Goal: Task Accomplishment & Management: Manage account settings

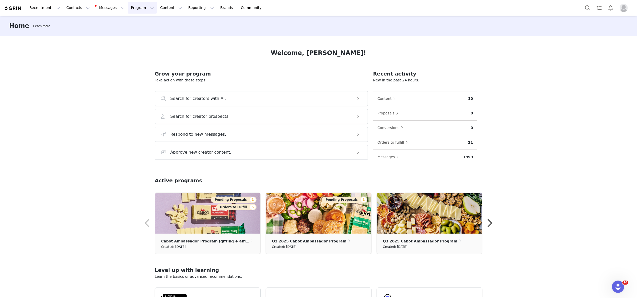
click at [138, 10] on button "Program Program" at bounding box center [142, 8] width 29 height 12
click at [146, 23] on div "Activations" at bounding box center [142, 22] width 34 height 5
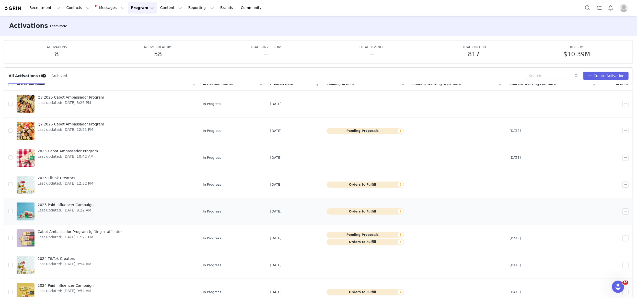
scroll to position [7, 0]
click at [82, 203] on span "2025 Paid Influencer Campaign" at bounding box center [66, 204] width 56 height 5
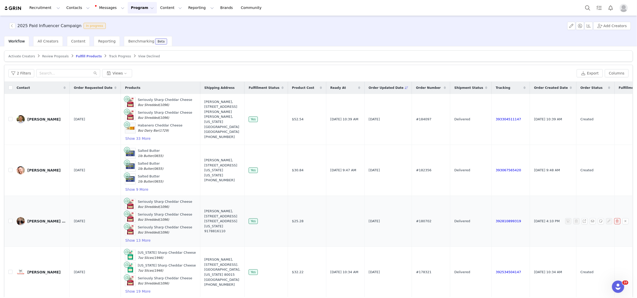
click at [81, 242] on td "[DATE]" at bounding box center [95, 221] width 51 height 51
click at [50, 72] on input "text" at bounding box center [68, 73] width 64 height 8
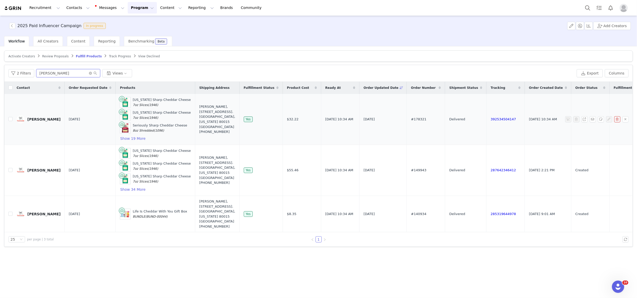
type input "[PERSON_NAME]"
click at [39, 116] on link "[PERSON_NAME]" at bounding box center [39, 119] width 44 height 8
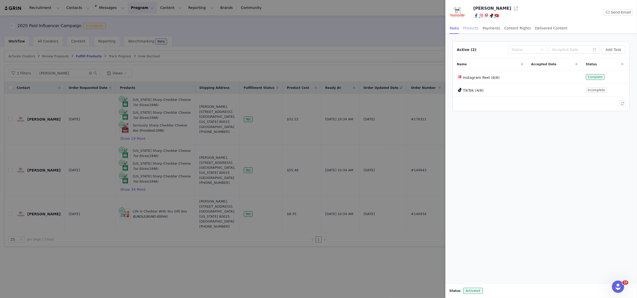
click at [472, 28] on div "Products" at bounding box center [470, 28] width 15 height 12
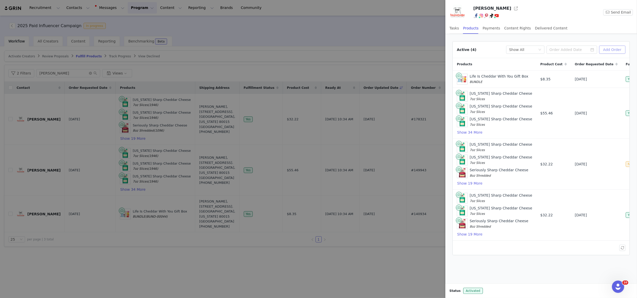
click at [617, 51] on button "Add Order" at bounding box center [612, 50] width 26 height 8
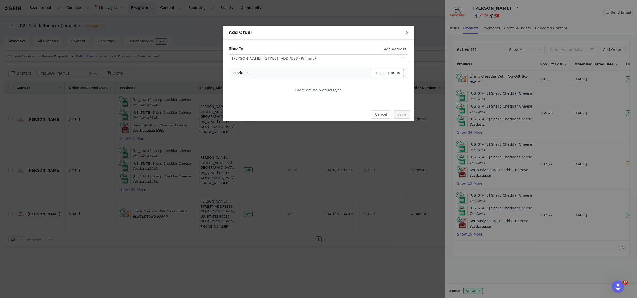
click at [398, 70] on button "Add Products" at bounding box center [387, 73] width 33 height 8
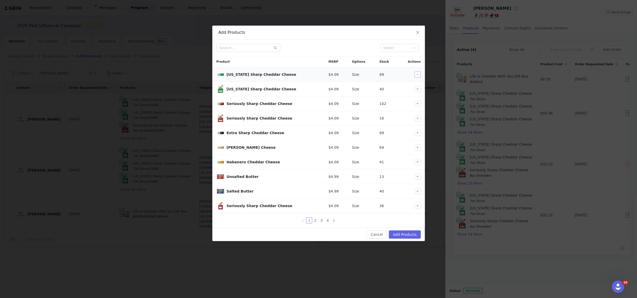
click at [415, 73] on button "button" at bounding box center [418, 74] width 6 height 6
click at [417, 92] on button "button" at bounding box center [418, 89] width 6 height 6
drag, startPoint x: 417, startPoint y: 102, endPoint x: 417, endPoint y: 118, distance: 15.8
click at [417, 102] on button "button" at bounding box center [418, 103] width 6 height 6
drag, startPoint x: 417, startPoint y: 120, endPoint x: 415, endPoint y: 119, distance: 2.9
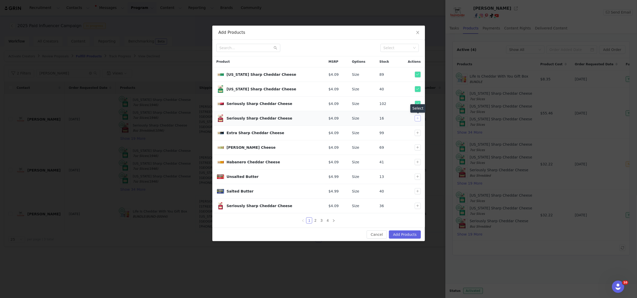
click at [417, 120] on button "button" at bounding box center [418, 118] width 6 height 6
drag, startPoint x: 417, startPoint y: 132, endPoint x: 411, endPoint y: 148, distance: 16.8
click at [417, 134] on button "button" at bounding box center [418, 133] width 6 height 6
drag, startPoint x: 417, startPoint y: 149, endPoint x: 418, endPoint y: 161, distance: 12.1
click at [417, 149] on button "button" at bounding box center [418, 147] width 6 height 6
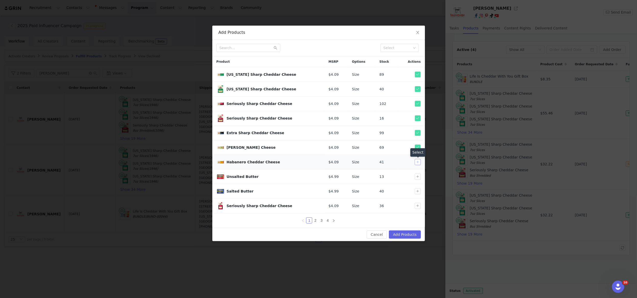
click at [419, 163] on button "button" at bounding box center [418, 162] width 6 height 6
click at [415, 192] on button "button" at bounding box center [418, 191] width 6 height 6
click at [313, 223] on link "2" at bounding box center [316, 220] width 6 height 6
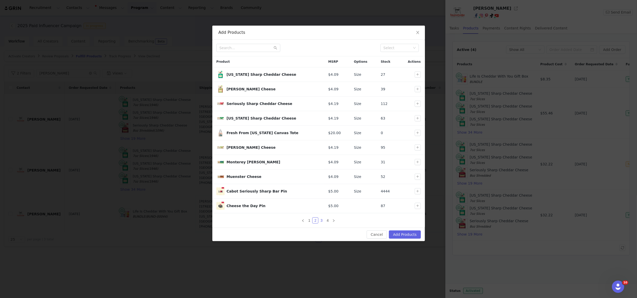
click at [319, 219] on link "3" at bounding box center [322, 220] width 6 height 6
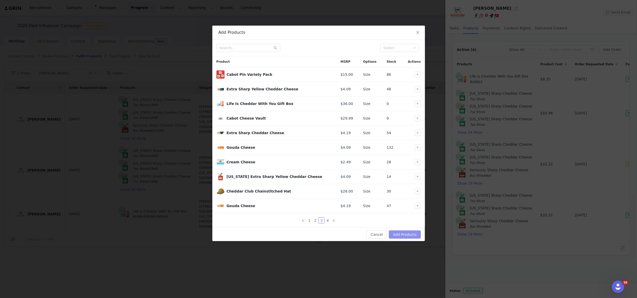
click at [415, 234] on button "Add Products" at bounding box center [405, 234] width 32 height 8
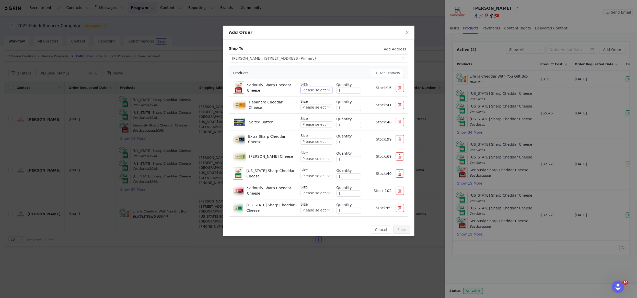
click at [322, 89] on div "Please select" at bounding box center [314, 90] width 23 height 6
click at [317, 107] on li "8oz Shredded" at bounding box center [316, 107] width 31 height 8
click at [317, 107] on div "Please select" at bounding box center [314, 107] width 23 height 6
click at [314, 125] on li "8oz Dairy Bar" at bounding box center [316, 124] width 31 height 8
click at [314, 123] on div "Please select" at bounding box center [314, 124] width 23 height 6
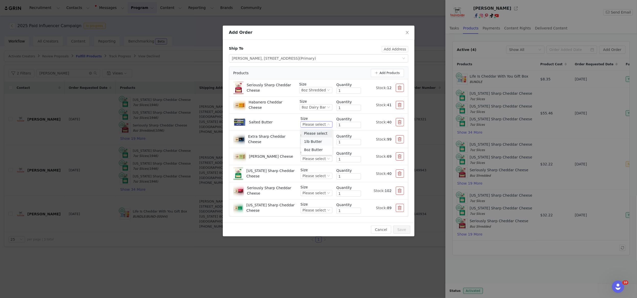
click at [315, 139] on li "1lb Butter" at bounding box center [316, 141] width 31 height 8
drag, startPoint x: 314, startPoint y: 139, endPoint x: 311, endPoint y: 136, distance: 4.5
click at [314, 139] on div "Please select" at bounding box center [314, 142] width 23 height 6
click at [318, 158] on li "8oz Dairy Bar" at bounding box center [316, 158] width 31 height 8
click at [317, 158] on div "Please select" at bounding box center [314, 159] width 23 height 6
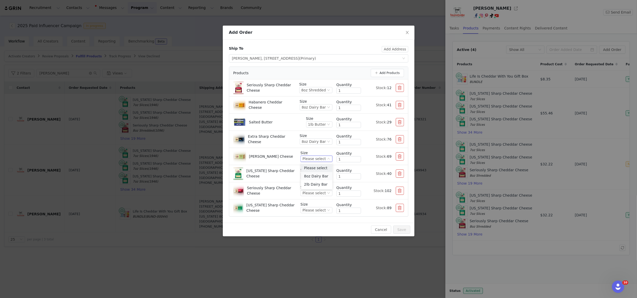
click at [318, 171] on ul "Please select 8oz Dairy Bar 2lb Dairy Bar" at bounding box center [316, 176] width 31 height 27
click at [316, 174] on li "8oz Dairy Bar" at bounding box center [316, 176] width 31 height 8
click at [315, 175] on div "Please select" at bounding box center [314, 176] width 23 height 6
drag, startPoint x: 314, startPoint y: 194, endPoint x: 311, endPoint y: 191, distance: 3.7
click at [314, 193] on li "8oz Shredded" at bounding box center [316, 193] width 31 height 8
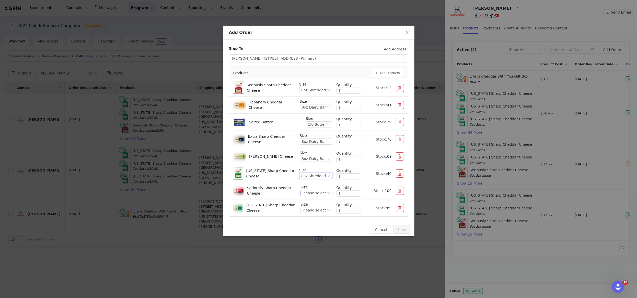
click at [313, 191] on div "Please select" at bounding box center [314, 193] width 23 height 6
click at [313, 211] on li "8oz Dairy Bar" at bounding box center [316, 210] width 31 height 8
click at [313, 209] on div "Please select" at bounding box center [314, 210] width 23 height 6
drag, startPoint x: 313, startPoint y: 225, endPoint x: 345, endPoint y: 215, distance: 33.2
click at [313, 225] on li "8oz Dairy Bar" at bounding box center [316, 227] width 31 height 8
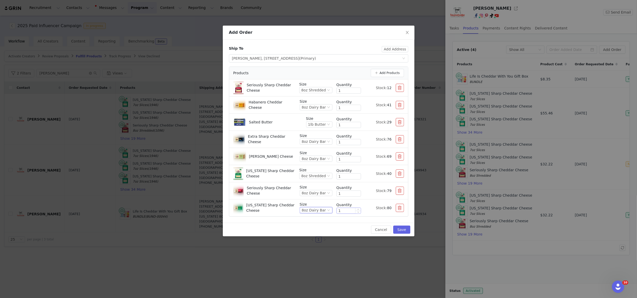
click at [345, 210] on input "1" at bounding box center [349, 211] width 24 height 6
type input "5"
drag, startPoint x: 341, startPoint y: 194, endPoint x: 334, endPoint y: 193, distance: 6.1
click at [334, 193] on div "Size 8oz Dairy Bar Quantity 1 Stock: 79" at bounding box center [352, 190] width 104 height 13
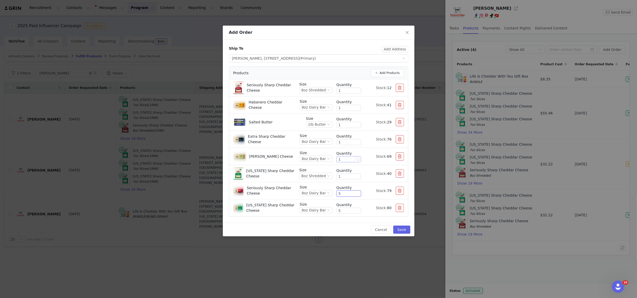
type input "5"
drag, startPoint x: 343, startPoint y: 158, endPoint x: 335, endPoint y: 147, distance: 13.9
click at [330, 157] on div "Size 8oz Dairy Bar Quantity 5 Stock: 69" at bounding box center [352, 156] width 104 height 13
type input "5"
drag, startPoint x: 344, startPoint y: 142, endPoint x: 328, endPoint y: 140, distance: 15.4
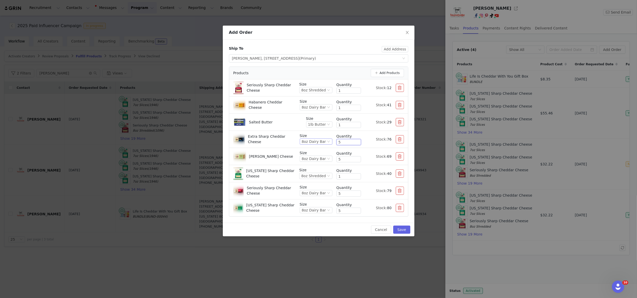
click at [331, 141] on div "Size 8oz Dairy Bar Quantity 5 Stock: 76" at bounding box center [352, 139] width 104 height 13
type input "5"
drag, startPoint x: 338, startPoint y: 105, endPoint x: 344, endPoint y: 102, distance: 6.5
click at [344, 106] on input "1" at bounding box center [349, 108] width 24 height 6
type input "5"
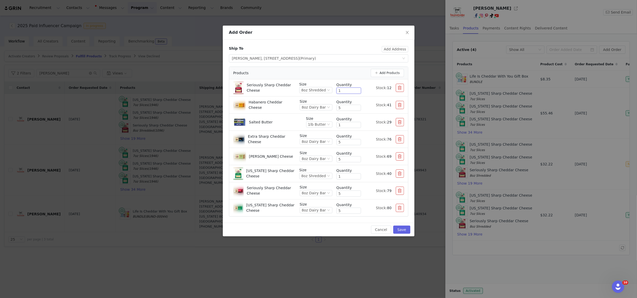
drag, startPoint x: 342, startPoint y: 88, endPoint x: 333, endPoint y: 88, distance: 8.2
click at [333, 88] on div "Size 8oz Shredded Quantity 1 Stock: 12" at bounding box center [351, 88] width 105 height 13
drag, startPoint x: 339, startPoint y: 89, endPoint x: 324, endPoint y: 88, distance: 14.9
click at [324, 88] on div "Size 8oz Shredded Quantity 1 Stock: 12" at bounding box center [351, 88] width 105 height 13
click at [339, 88] on input "1" at bounding box center [349, 91] width 24 height 6
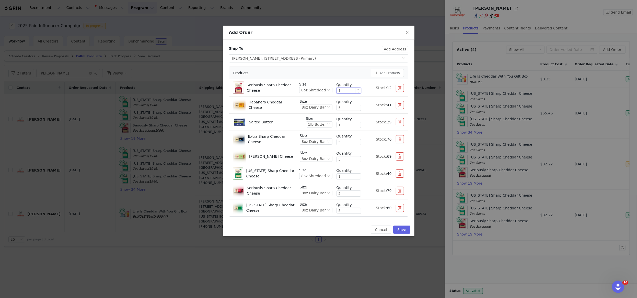
click at [339, 88] on input "1" at bounding box center [349, 91] width 24 height 6
type input "3"
drag, startPoint x: 343, startPoint y: 125, endPoint x: 337, endPoint y: 124, distance: 6.2
click at [337, 124] on input "1" at bounding box center [349, 125] width 24 height 6
drag, startPoint x: 345, startPoint y: 177, endPoint x: 326, endPoint y: 176, distance: 18.9
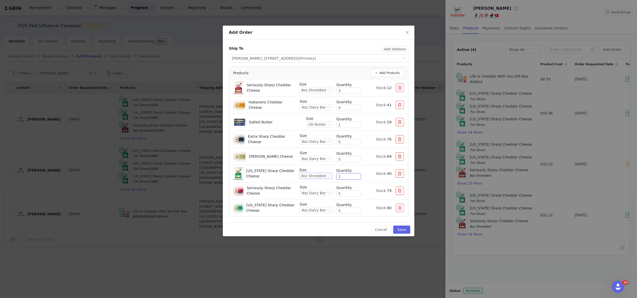
click at [326, 176] on div "Size 8oz Shredded Quantity 1 Stock: 40" at bounding box center [351, 173] width 105 height 13
type input "3"
drag, startPoint x: 401, startPoint y: 231, endPoint x: 396, endPoint y: 230, distance: 5.7
click at [401, 231] on button "Save" at bounding box center [401, 229] width 17 height 8
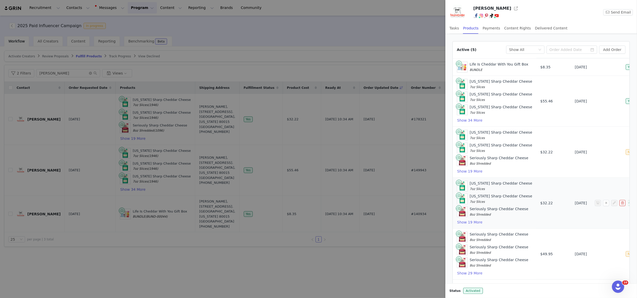
scroll to position [15, 0]
click at [598, 254] on button "button" at bounding box center [598, 254] width 6 height 6
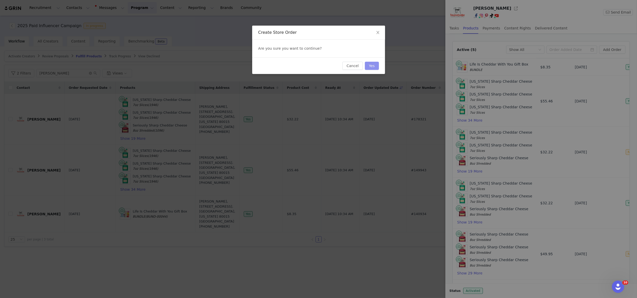
click at [373, 65] on button "Yes" at bounding box center [372, 66] width 14 height 8
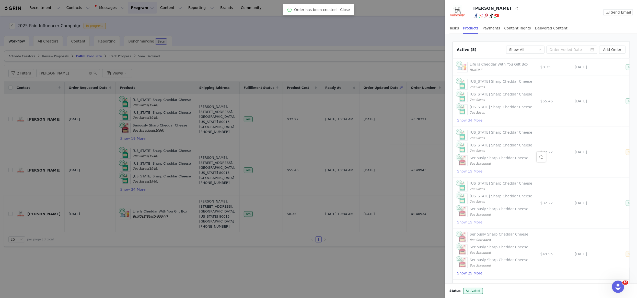
scroll to position [0, 0]
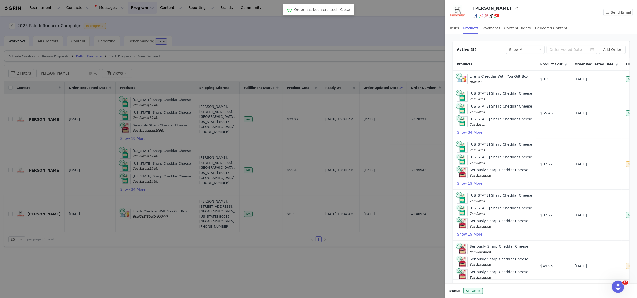
click at [360, 37] on div at bounding box center [318, 149] width 637 height 298
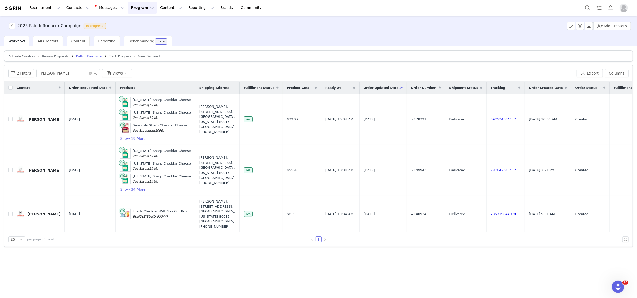
click at [142, 7] on button "Program Program" at bounding box center [142, 8] width 29 height 12
click at [142, 24] on p "Activations" at bounding box center [136, 22] width 20 height 5
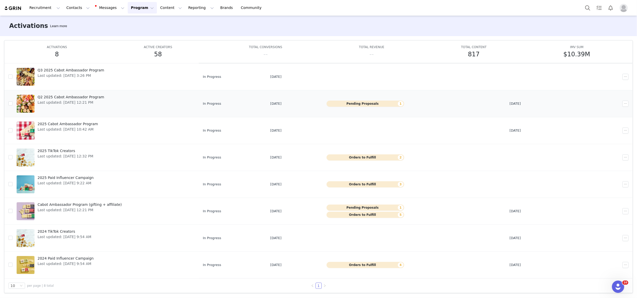
scroll to position [27, 0]
click at [62, 154] on span "Last updated: [DATE] 12:32 PM" at bounding box center [66, 156] width 56 height 5
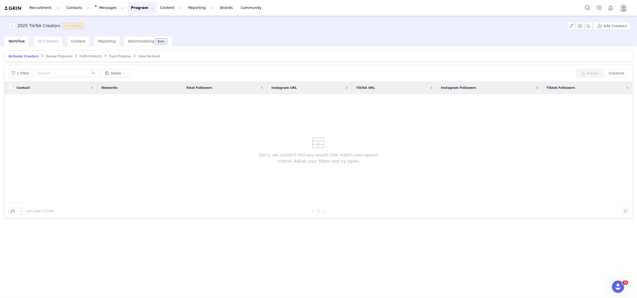
click at [49, 42] on span "All Creators" at bounding box center [48, 41] width 21 height 4
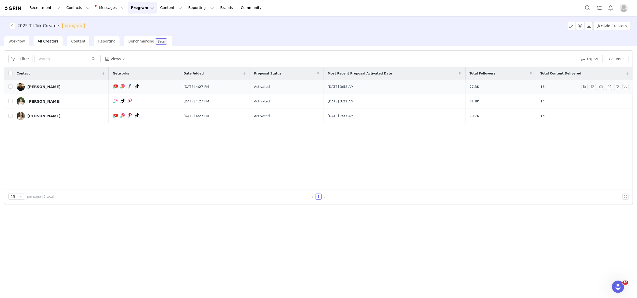
click at [41, 85] on div "[PERSON_NAME]" at bounding box center [43, 87] width 33 height 4
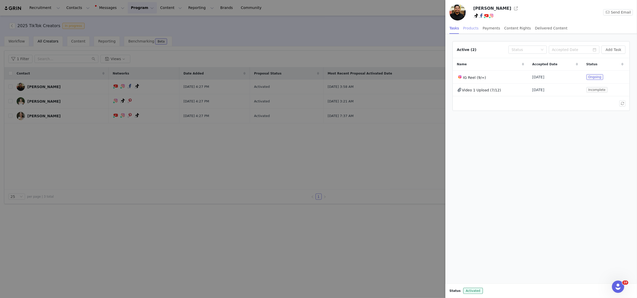
click at [472, 27] on div "Products" at bounding box center [470, 28] width 15 height 12
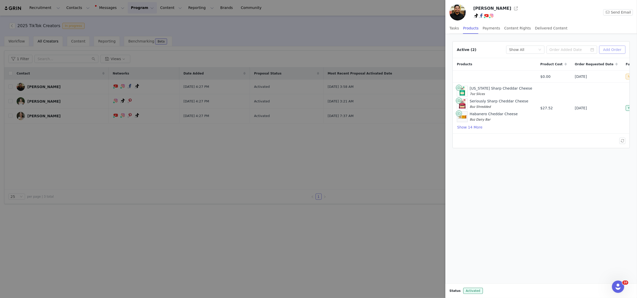
click at [617, 48] on button "Add Order" at bounding box center [612, 50] width 26 height 8
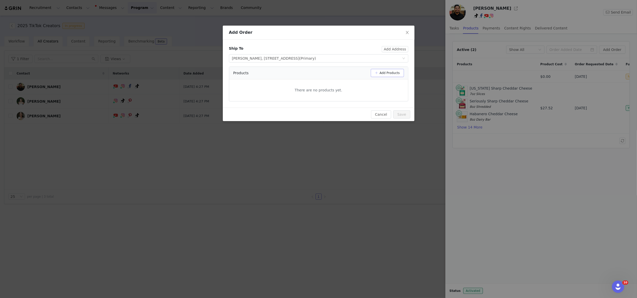
click at [379, 71] on button "Add Products" at bounding box center [387, 73] width 33 height 8
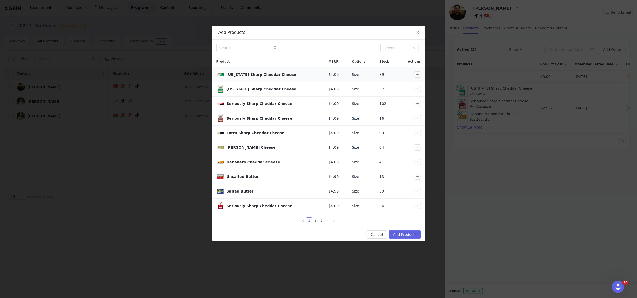
drag, startPoint x: 416, startPoint y: 73, endPoint x: 420, endPoint y: 81, distance: 9.3
click at [416, 73] on button "button" at bounding box center [418, 74] width 6 height 6
click at [415, 104] on button "button" at bounding box center [418, 103] width 6 height 6
drag, startPoint x: 419, startPoint y: 132, endPoint x: 418, endPoint y: 139, distance: 6.2
click at [419, 133] on button "button" at bounding box center [418, 133] width 6 height 6
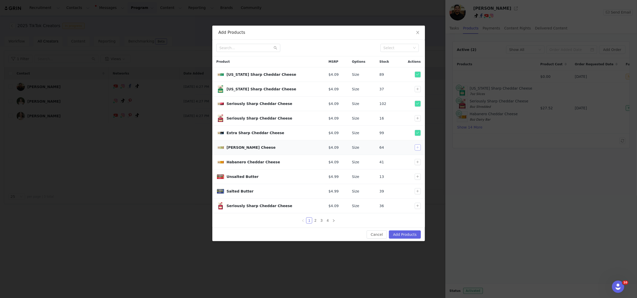
click at [416, 148] on button "button" at bounding box center [418, 147] width 6 height 6
drag, startPoint x: 417, startPoint y: 163, endPoint x: 418, endPoint y: 189, distance: 26.1
click at [417, 166] on td at bounding box center [411, 162] width 27 height 15
click at [415, 193] on button "button" at bounding box center [418, 191] width 6 height 6
click at [313, 221] on link "2" at bounding box center [316, 220] width 6 height 6
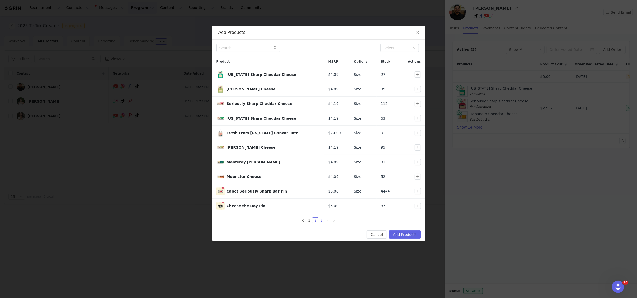
click at [319, 221] on link "3" at bounding box center [322, 220] width 6 height 6
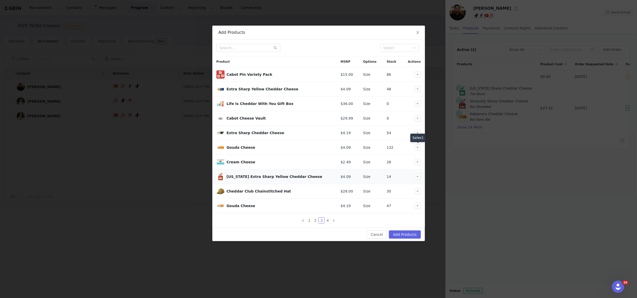
click at [416, 148] on button "button" at bounding box center [418, 147] width 6 height 6
click at [325, 218] on link "4" at bounding box center [328, 220] width 6 height 6
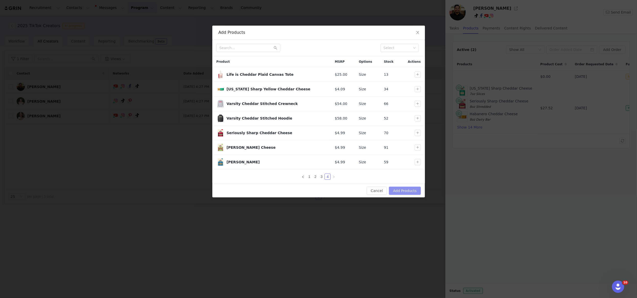
click at [405, 190] on button "Add Products" at bounding box center [405, 190] width 32 height 8
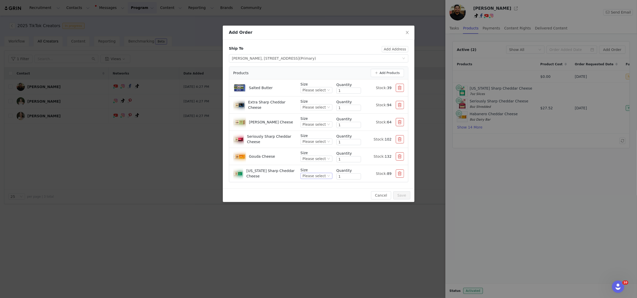
click at [315, 174] on div "Please select" at bounding box center [314, 176] width 23 height 6
click at [317, 190] on li "8oz Dairy Bar" at bounding box center [316, 193] width 31 height 8
click at [316, 160] on div "Please select" at bounding box center [314, 159] width 23 height 6
click at [317, 174] on li "8oz Dairy Bar" at bounding box center [316, 176] width 31 height 8
click at [321, 125] on div "Please select" at bounding box center [314, 124] width 23 height 6
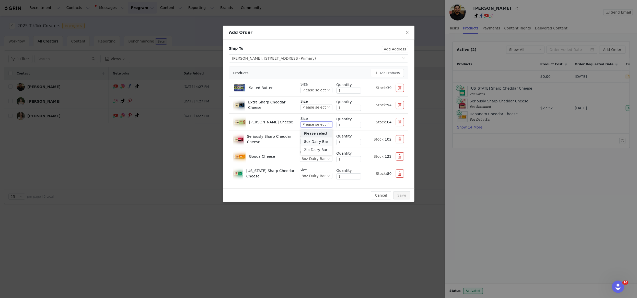
click at [320, 142] on li "8oz Dairy Bar" at bounding box center [316, 141] width 31 height 8
click at [320, 142] on div "Please select" at bounding box center [314, 142] width 23 height 6
drag, startPoint x: 317, startPoint y: 159, endPoint x: 316, endPoint y: 95, distance: 64.4
click at [317, 158] on li "8oz Dairy Bar" at bounding box center [316, 158] width 31 height 8
drag, startPoint x: 314, startPoint y: 104, endPoint x: 313, endPoint y: 111, distance: 6.5
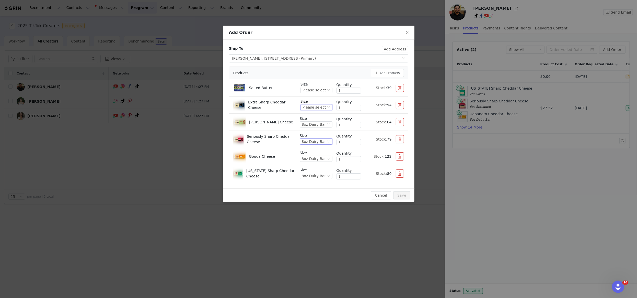
click at [314, 104] on div "Please select" at bounding box center [314, 107] width 23 height 6
drag, startPoint x: 312, startPoint y: 124, endPoint x: 314, endPoint y: 93, distance: 30.5
click at [312, 124] on li "8oz Dairy Bar" at bounding box center [316, 124] width 31 height 8
click at [313, 90] on div "Please select" at bounding box center [314, 90] width 23 height 6
click at [322, 100] on ul "Please select 1lb Butter 8oz Butter" at bounding box center [316, 107] width 31 height 27
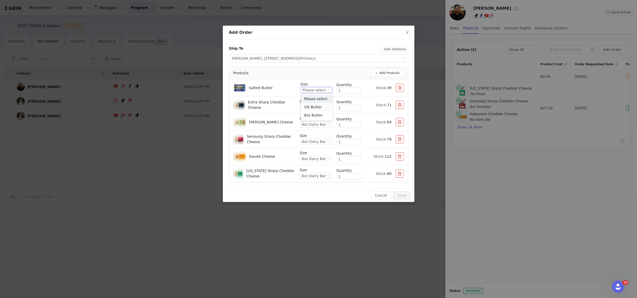
click at [314, 104] on li "1lb Butter" at bounding box center [316, 107] width 31 height 8
click at [339, 89] on input "1" at bounding box center [349, 91] width 24 height 6
drag, startPoint x: 338, startPoint y: 90, endPoint x: 334, endPoint y: 90, distance: 4.1
click at [334, 90] on div "Size 1lb Butter Quantity 1 Stock: 28" at bounding box center [355, 88] width 98 height 13
type input "2"
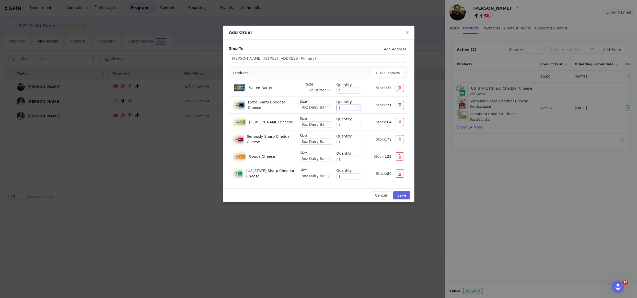
click at [345, 108] on input "1" at bounding box center [349, 108] width 24 height 6
drag, startPoint x: 345, startPoint y: 108, endPoint x: 322, endPoint y: 108, distance: 22.5
click at [322, 108] on div "Size 8oz Dairy Bar Quantity 1 Stock: 71" at bounding box center [352, 105] width 104 height 13
type input "5"
drag, startPoint x: 339, startPoint y: 125, endPoint x: 341, endPoint y: 134, distance: 9.8
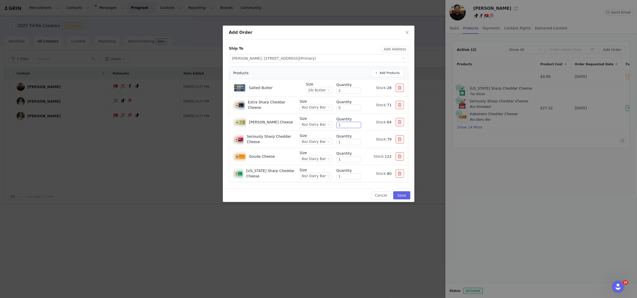
click at [333, 125] on div "Size 8oz Dairy Bar Quantity 1 Stock: 64" at bounding box center [352, 122] width 104 height 13
type input "5"
drag, startPoint x: 346, startPoint y: 142, endPoint x: 334, endPoint y: 158, distance: 19.9
click at [333, 142] on div "Size 8oz Dairy Bar Quantity 1 Stock: 79" at bounding box center [352, 139] width 104 height 13
type input "5"
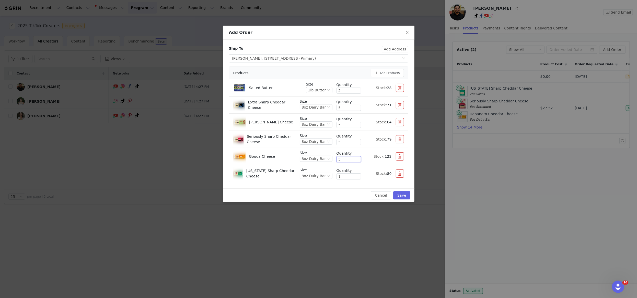
drag, startPoint x: 341, startPoint y: 159, endPoint x: 328, endPoint y: 162, distance: 13.1
click at [325, 160] on div "Size 8oz Dairy Bar Quantity 5 Stock: 122" at bounding box center [352, 156] width 104 height 13
type input "5"
drag, startPoint x: 343, startPoint y: 176, endPoint x: 331, endPoint y: 173, distance: 11.9
click at [332, 173] on div "Size 8oz Dairy Bar Quantity 5 Stock: 80" at bounding box center [352, 173] width 104 height 13
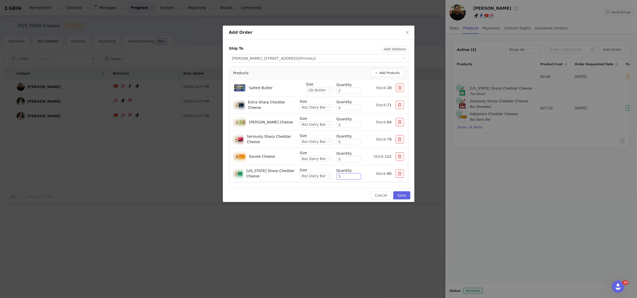
type input "5"
click at [333, 187] on div "Ship To Add Address Select shipping address [PERSON_NAME][GEOGRAPHIC_DATA][STRE…" at bounding box center [319, 114] width 192 height 149
click at [389, 74] on button "Add Products" at bounding box center [387, 73] width 33 height 8
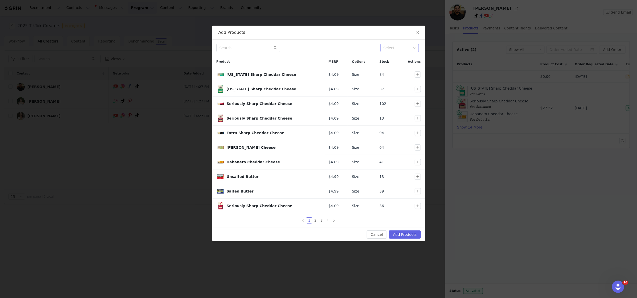
click at [395, 47] on div "Select" at bounding box center [398, 47] width 28 height 5
click at [235, 46] on input "text" at bounding box center [249, 48] width 64 height 8
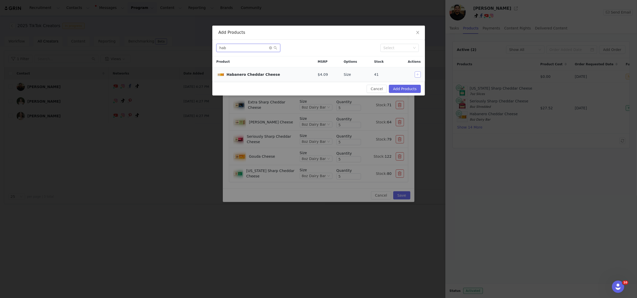
type input "hab"
drag, startPoint x: 417, startPoint y: 74, endPoint x: 415, endPoint y: 82, distance: 8.7
click at [417, 74] on button "button" at bounding box center [418, 74] width 6 height 6
drag, startPoint x: 413, startPoint y: 86, endPoint x: 409, endPoint y: 99, distance: 12.9
click at [413, 86] on button "Add Products" at bounding box center [405, 89] width 32 height 8
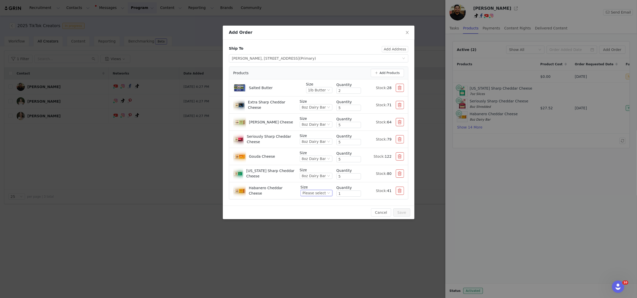
click at [324, 194] on div "Please select" at bounding box center [314, 193] width 23 height 6
click at [316, 202] on li "Please select" at bounding box center [316, 202] width 31 height 8
drag, startPoint x: 316, startPoint y: 195, endPoint x: 315, endPoint y: 208, distance: 12.6
click at [316, 195] on div "Please select" at bounding box center [314, 193] width 23 height 6
drag, startPoint x: 315, startPoint y: 210, endPoint x: 323, endPoint y: 205, distance: 9.9
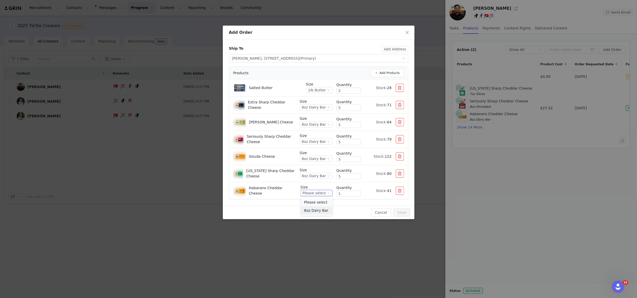
click at [315, 210] on li "8oz Dairy Bar" at bounding box center [316, 210] width 31 height 8
drag, startPoint x: 344, startPoint y: 191, endPoint x: 331, endPoint y: 194, distance: 13.8
click at [331, 194] on div "Size 8oz Dairy Bar Quantity 1 Stock: 41" at bounding box center [352, 190] width 104 height 13
type input "5"
click at [348, 208] on div "Cancel Save" at bounding box center [319, 212] width 192 height 14
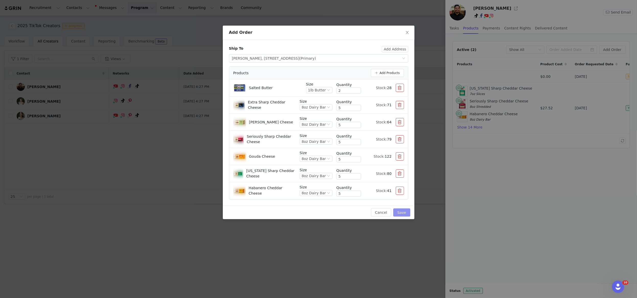
click at [399, 211] on button "Save" at bounding box center [401, 212] width 17 height 8
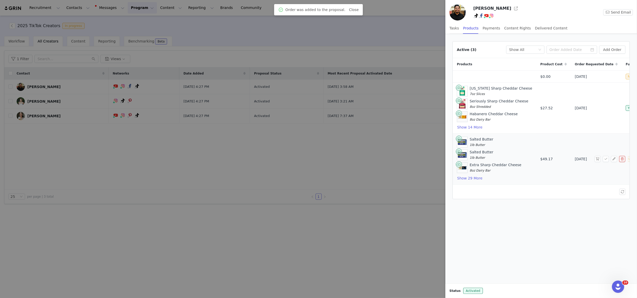
scroll to position [0, 0]
click at [597, 159] on button "button" at bounding box center [598, 159] width 6 height 6
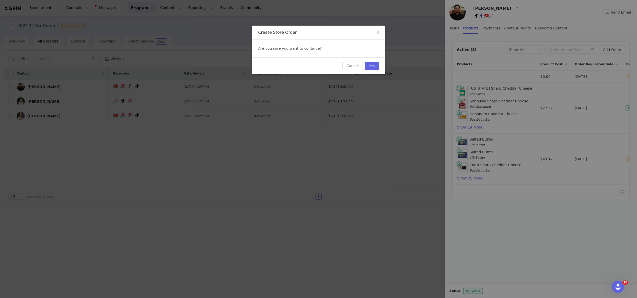
drag, startPoint x: 370, startPoint y: 66, endPoint x: 423, endPoint y: 69, distance: 52.5
click at [370, 66] on button "Yes" at bounding box center [372, 66] width 14 height 8
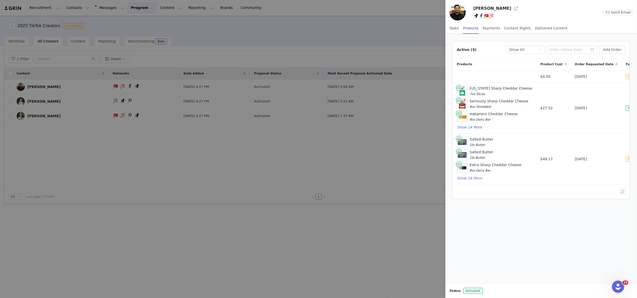
drag, startPoint x: 174, startPoint y: 54, endPoint x: 171, endPoint y: 54, distance: 2.9
click at [171, 54] on div at bounding box center [318, 149] width 637 height 298
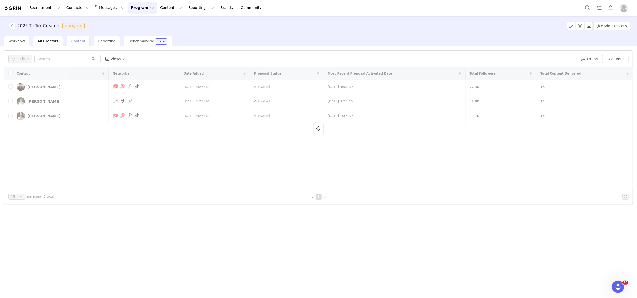
click at [74, 41] on span "Content" at bounding box center [78, 41] width 14 height 4
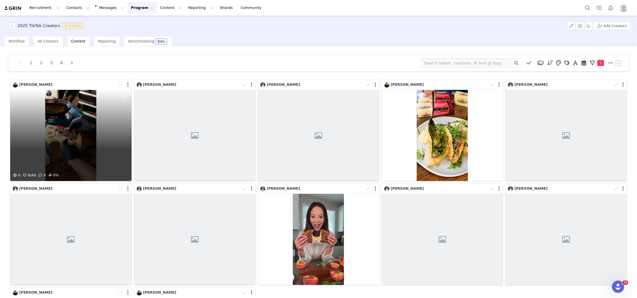
click at [62, 114] on div "0 N/A 0 0 0%" at bounding box center [70, 135] width 121 height 91
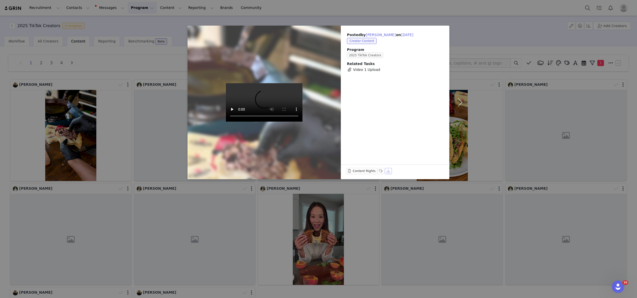
click at [390, 172] on button "Download" at bounding box center [388, 171] width 7 height 6
click at [67, 111] on div "Posted by [PERSON_NAME] on [DATE] Creator Content Program 2025 TikTok Creators …" at bounding box center [318, 149] width 637 height 298
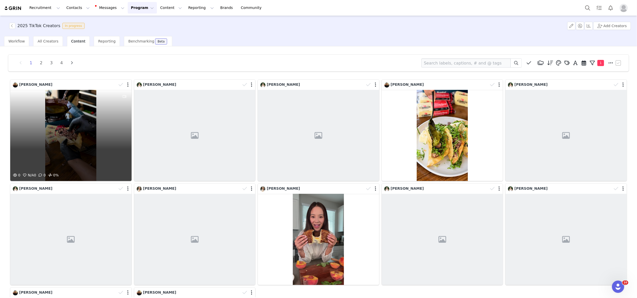
click at [70, 122] on div "0 N/A 0 0 0%" at bounding box center [70, 135] width 121 height 91
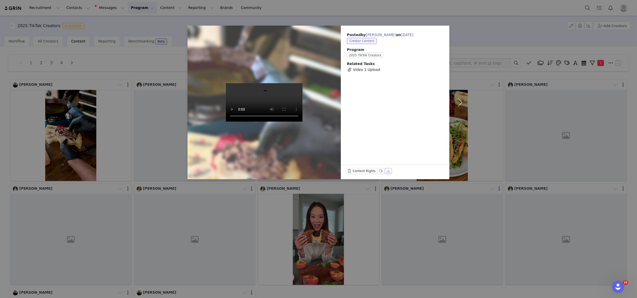
click at [387, 171] on button "Download" at bounding box center [388, 171] width 7 height 6
